Goal: Task Accomplishment & Management: Manage account settings

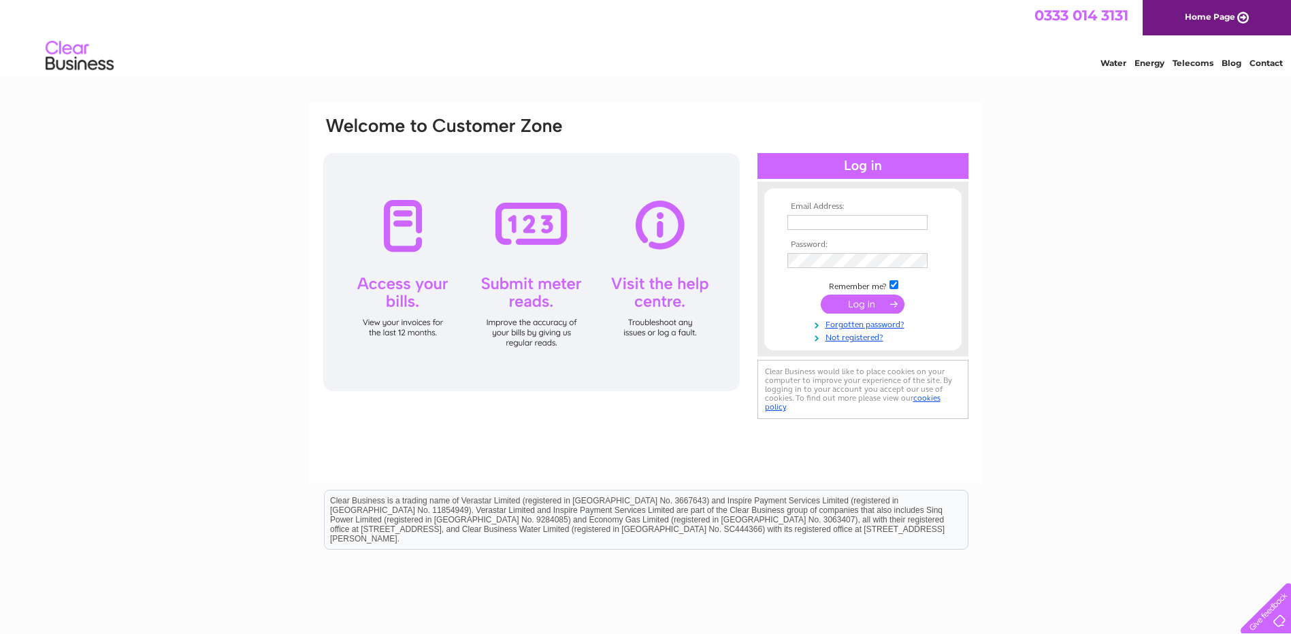
type input "info@meadowhallblastingandcoatings.co.uk"
click at [856, 300] on input "submit" at bounding box center [863, 304] width 84 height 19
click at [846, 301] on input "submit" at bounding box center [863, 304] width 84 height 19
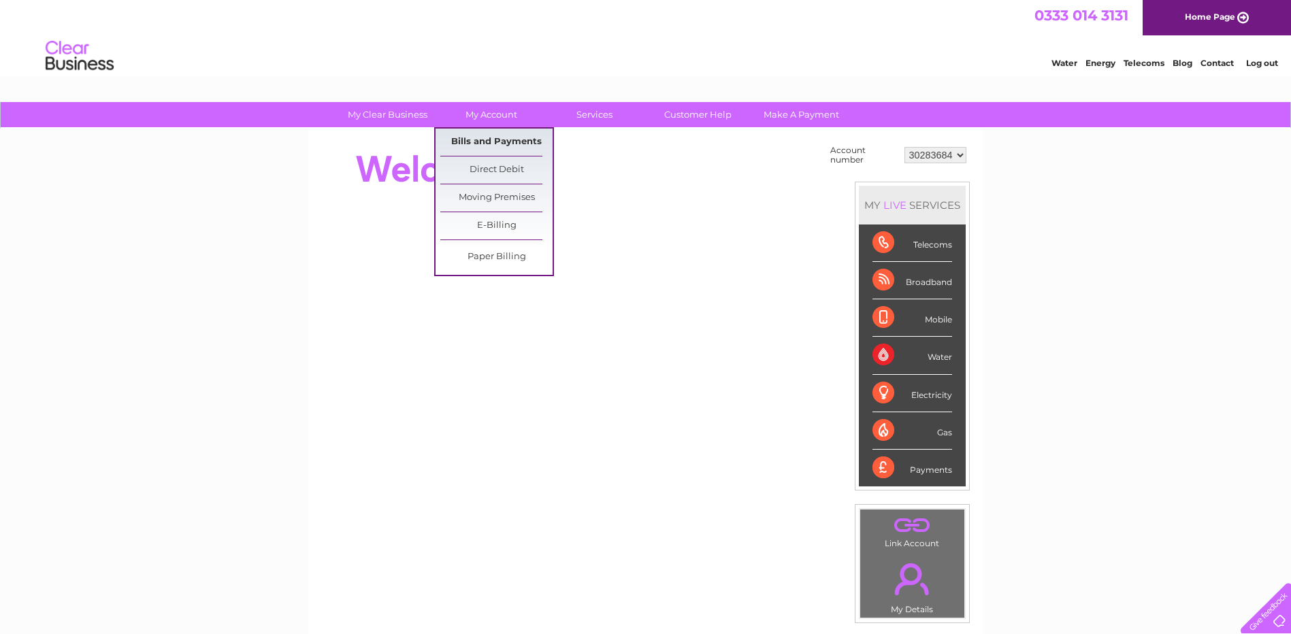
click at [512, 142] on link "Bills and Payments" at bounding box center [496, 142] width 112 height 27
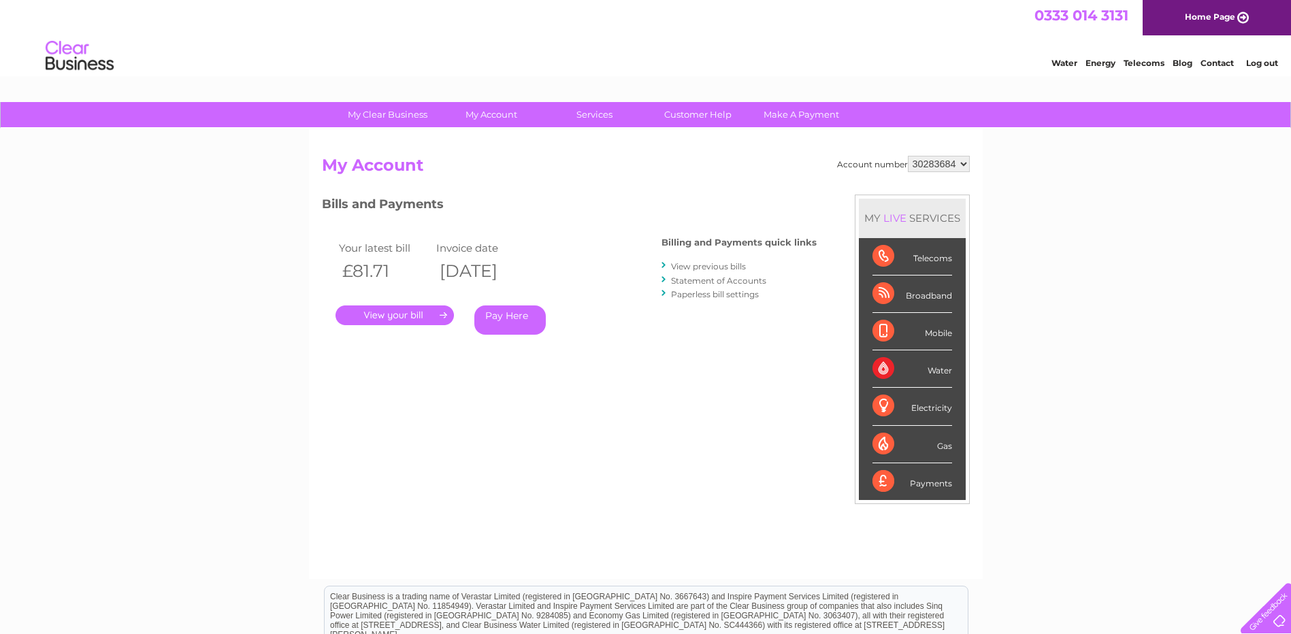
click at [397, 309] on link "." at bounding box center [394, 316] width 118 height 20
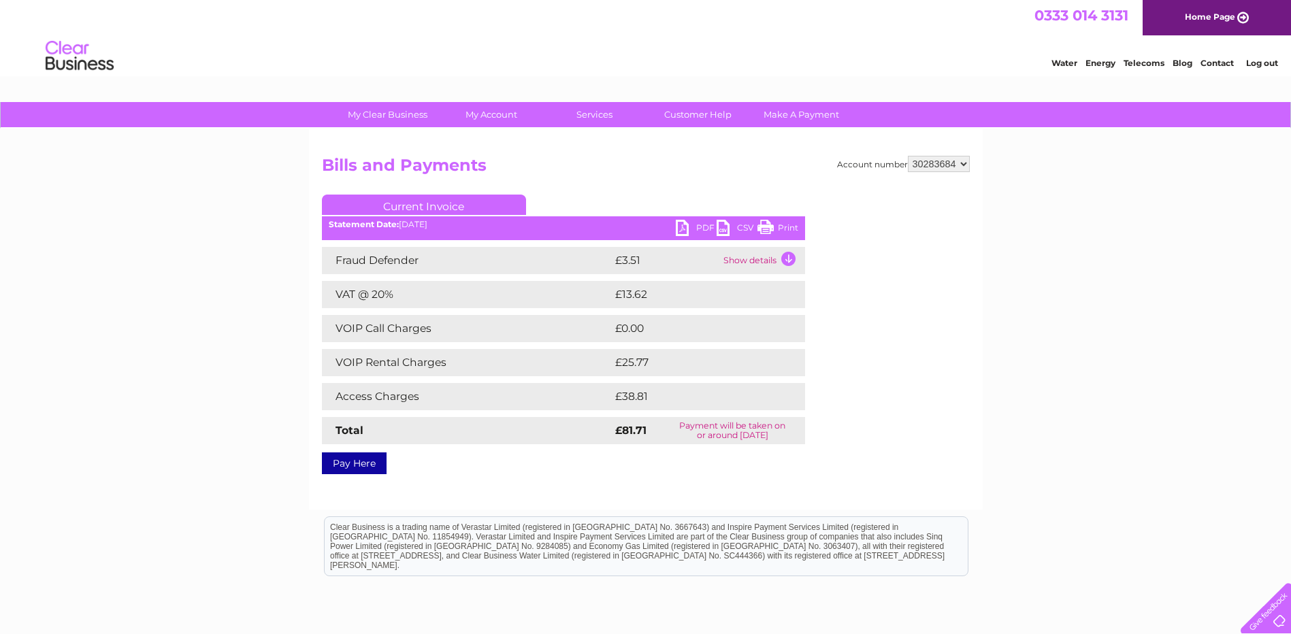
click at [686, 226] on link "PDF" at bounding box center [696, 230] width 41 height 20
click at [1255, 61] on link "Log out" at bounding box center [1262, 63] width 32 height 10
